Goal: Communication & Community: Answer question/provide support

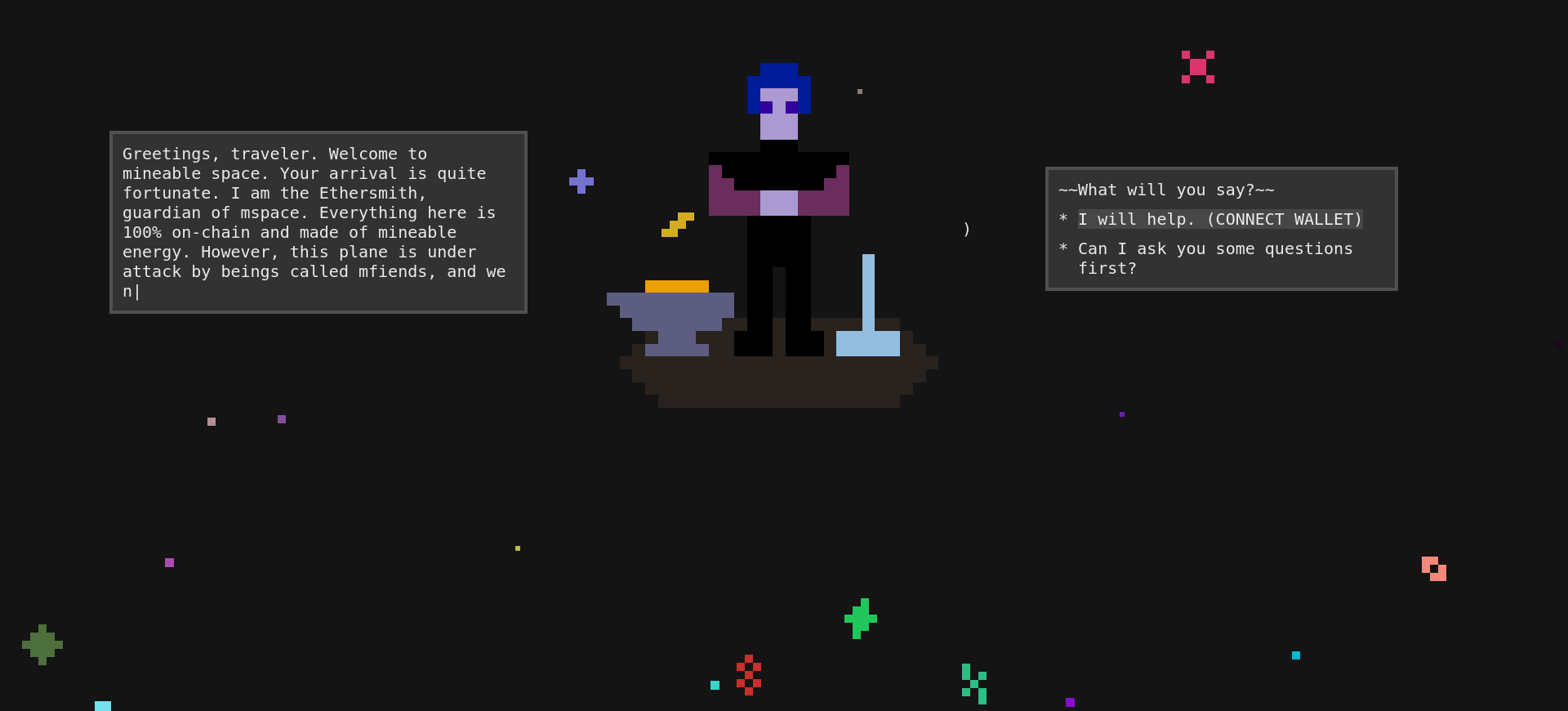
click at [1195, 229] on div "I will help. (CONNECT WALLET)" at bounding box center [1220, 219] width 285 height 20
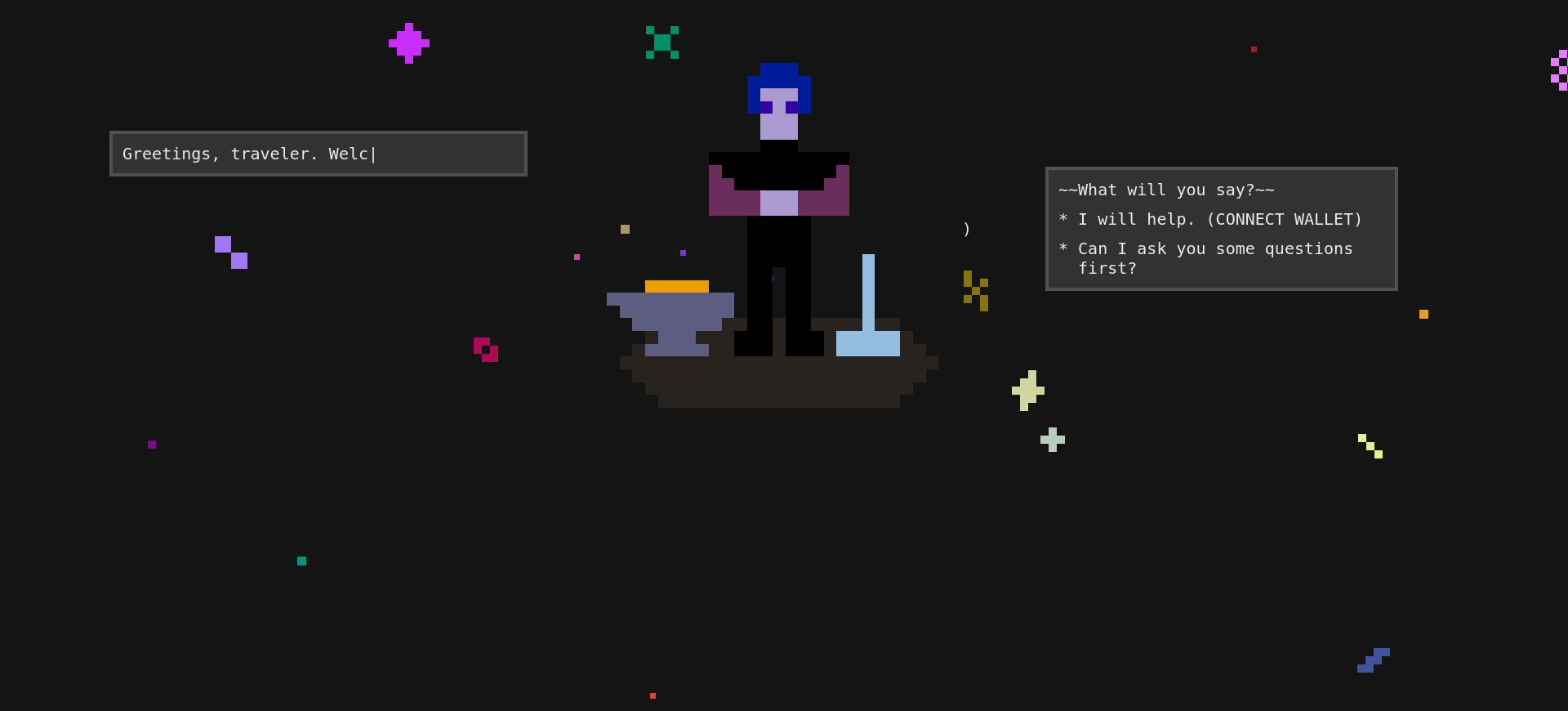
click at [1195, 229] on div "I will help. (CONNECT WALLET)" at bounding box center [1220, 219] width 285 height 20
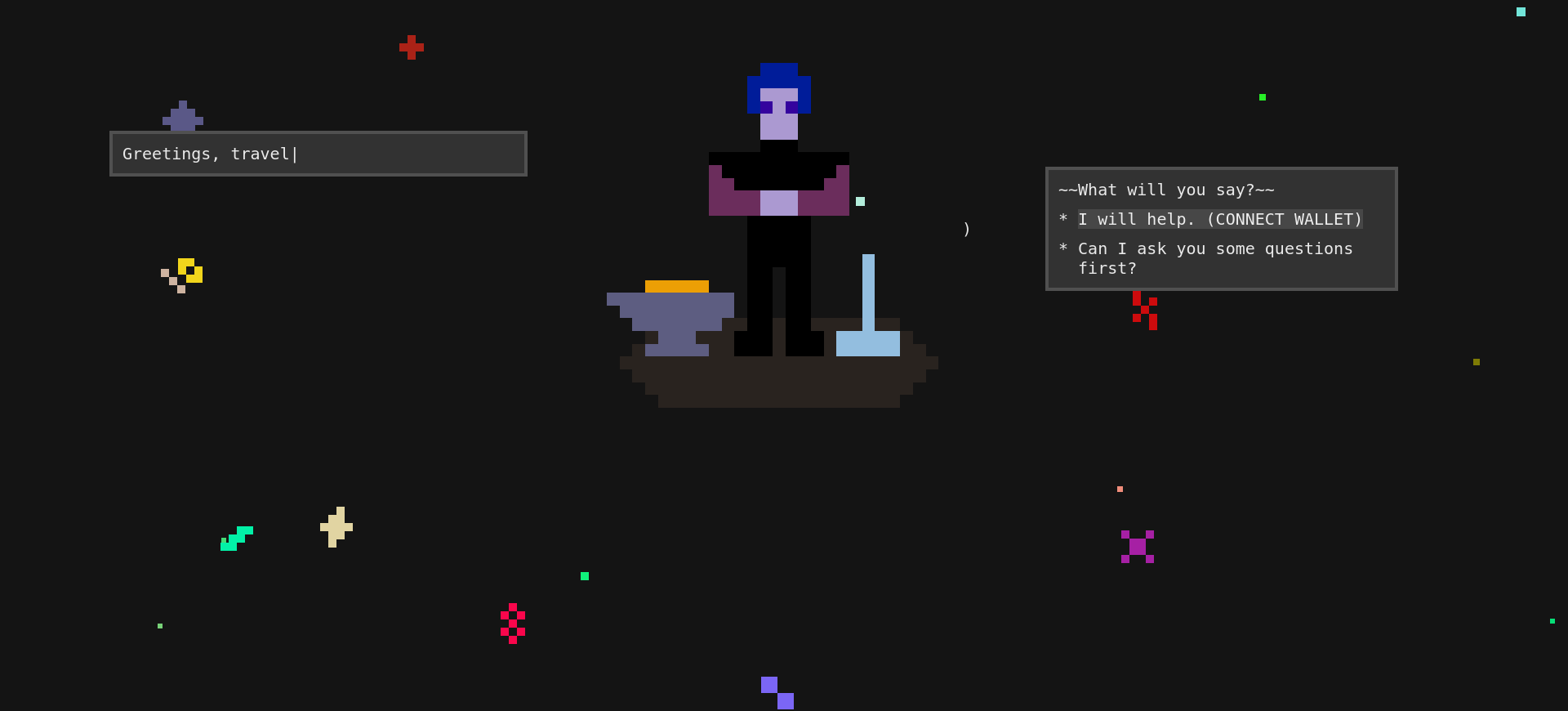
click at [1195, 229] on div "I will help. (CONNECT WALLET)" at bounding box center [1220, 219] width 285 height 20
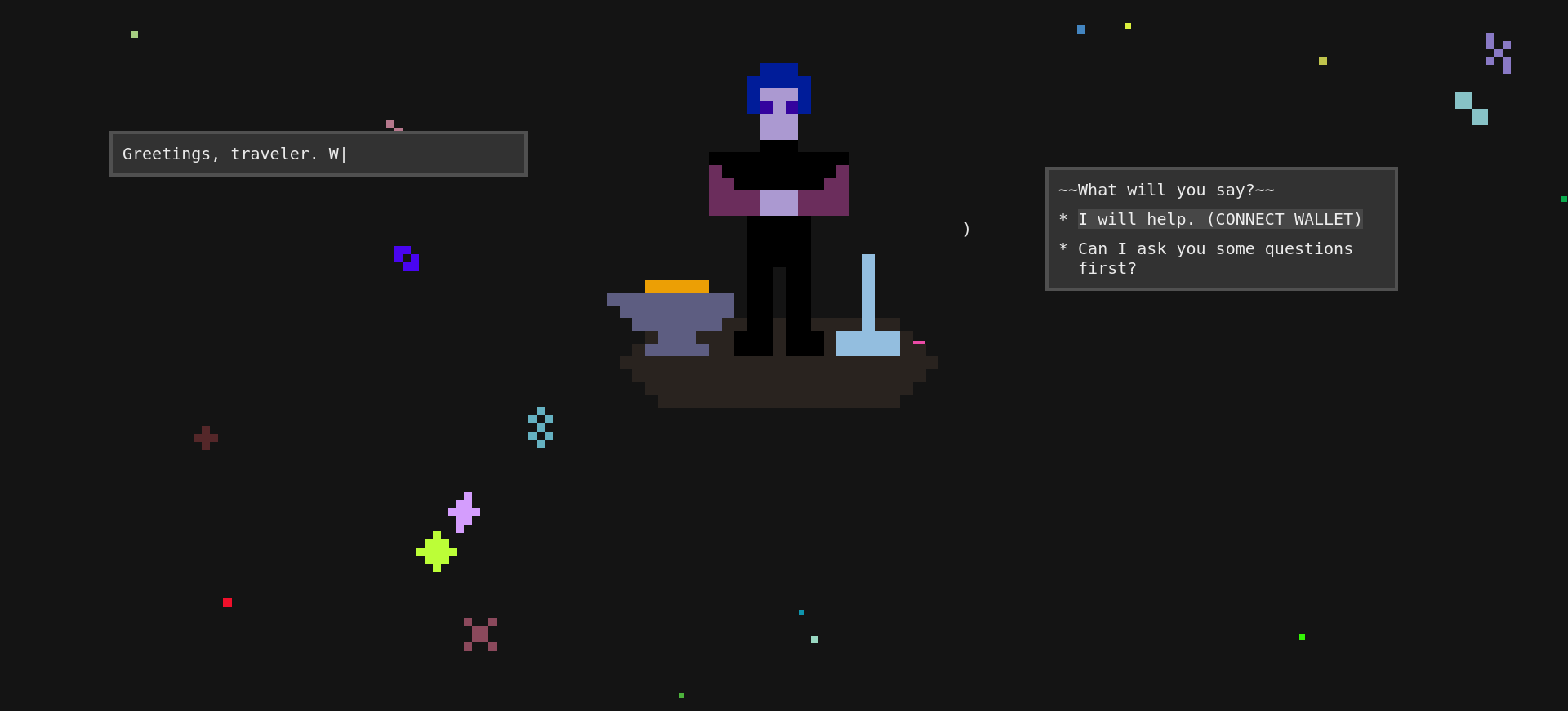
click at [1195, 229] on div "I will help. (CONNECT WALLET)" at bounding box center [1220, 219] width 285 height 20
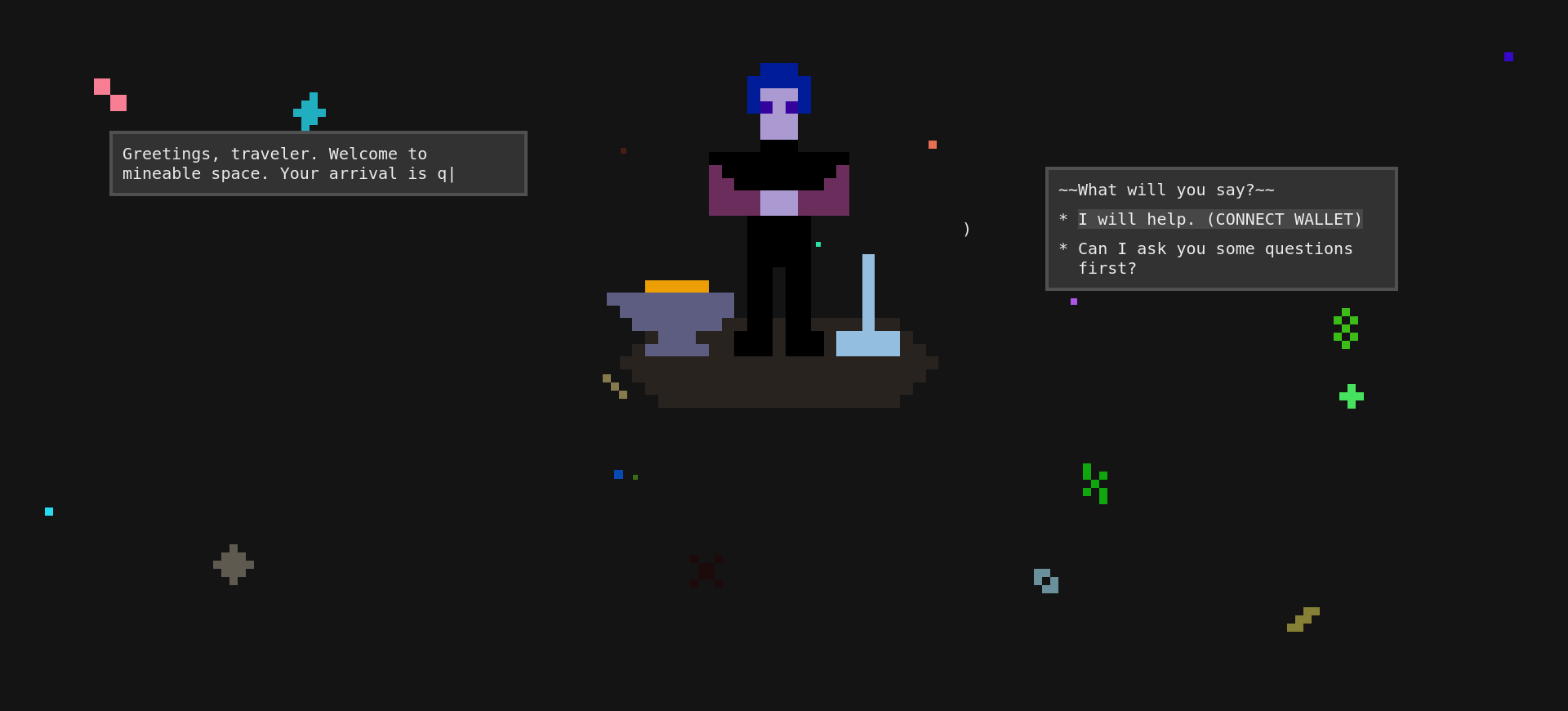
click at [1195, 229] on div "I will help. (CONNECT WALLET)" at bounding box center [1220, 219] width 285 height 20
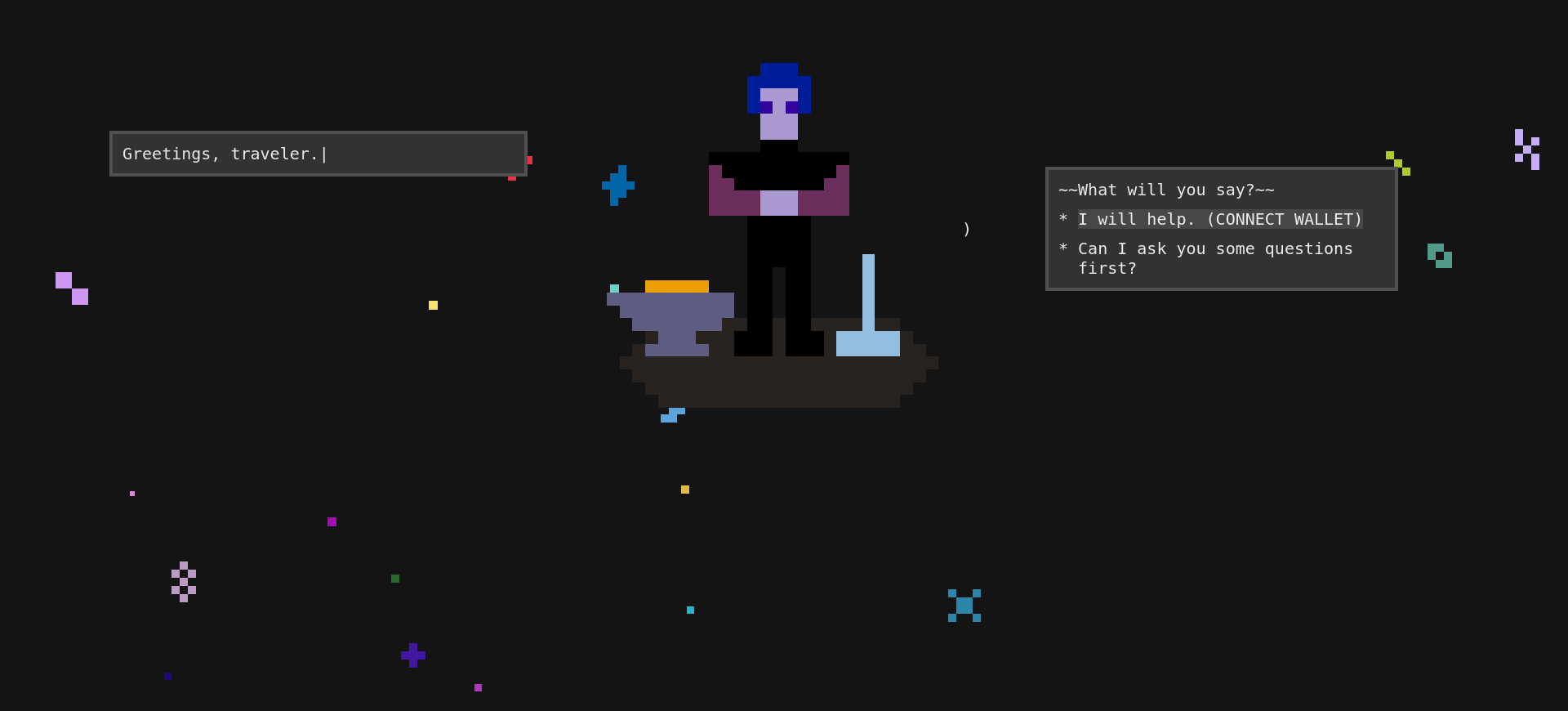
click at [1195, 229] on div "I will help. (CONNECT WALLET)" at bounding box center [1220, 219] width 285 height 20
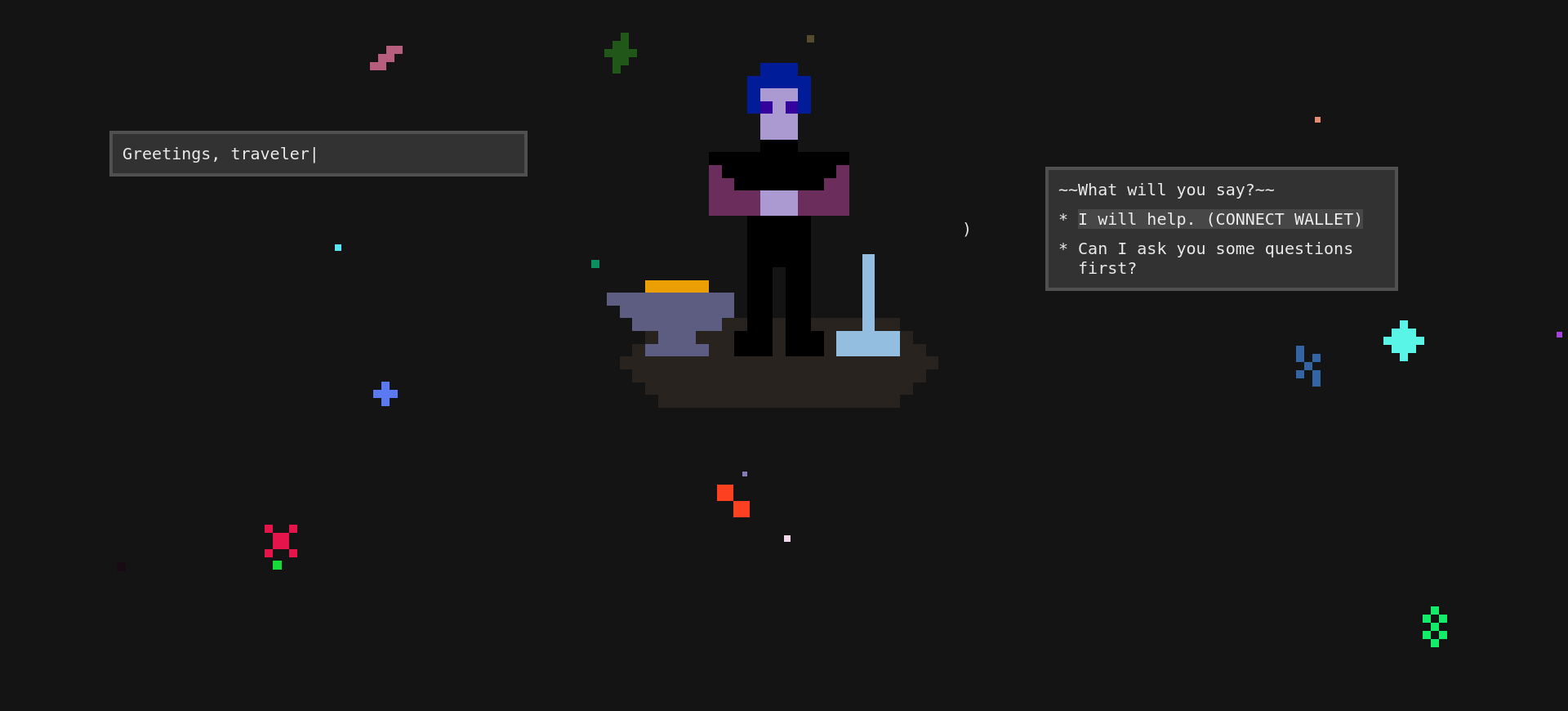
click at [1195, 229] on div "I will help. (CONNECT WALLET)" at bounding box center [1220, 219] width 285 height 20
